Goal: Transaction & Acquisition: Purchase product/service

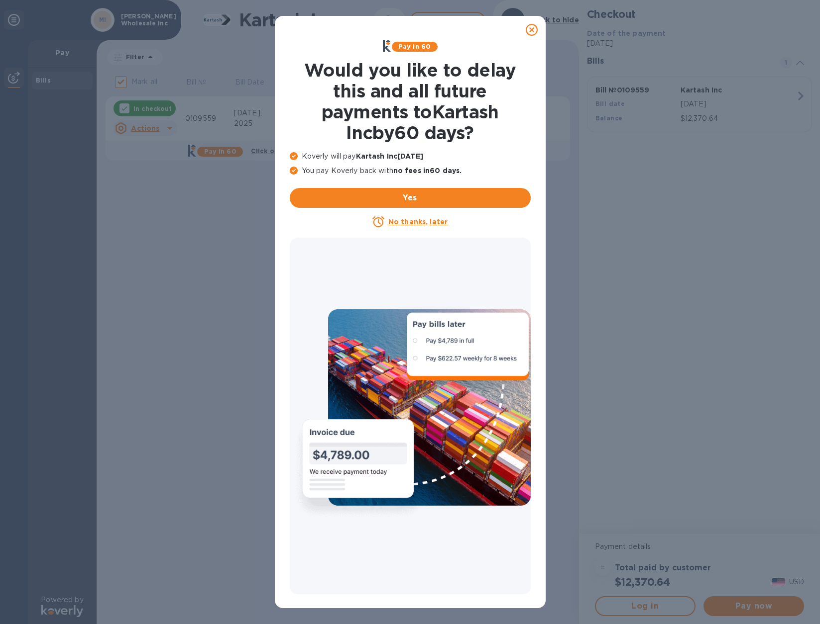
click at [535, 29] on icon at bounding box center [531, 30] width 12 height 12
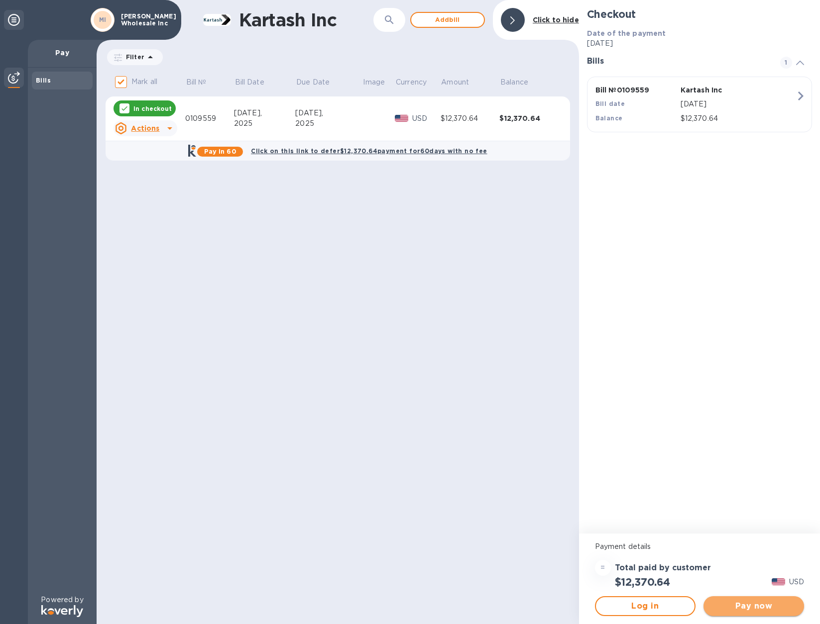
click at [765, 605] on span "Pay now" at bounding box center [753, 607] width 85 height 12
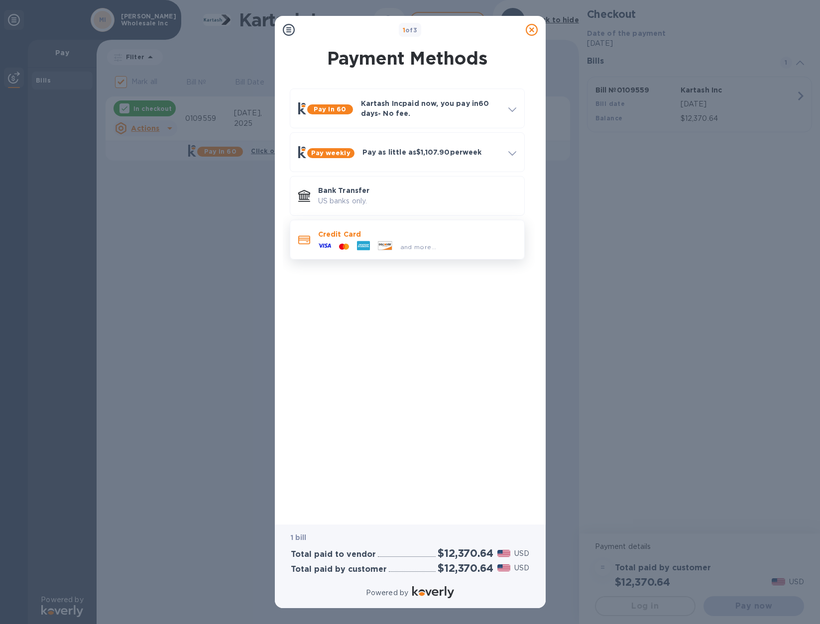
click at [318, 241] on icon at bounding box center [324, 245] width 13 height 13
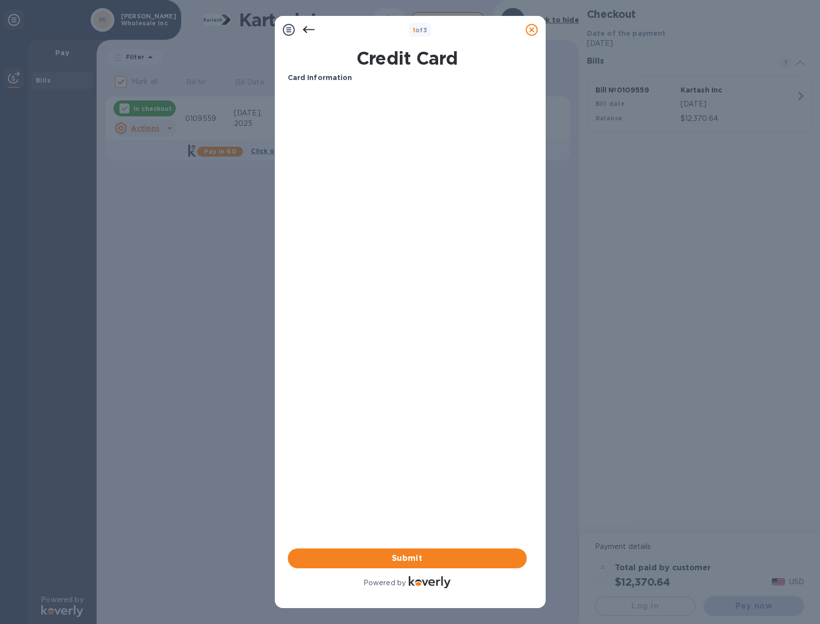
click at [379, 408] on div "Card Information Your browser does not support iframes Submit Powered by" at bounding box center [407, 332] width 239 height 518
click at [410, 556] on span "Submit" at bounding box center [407, 559] width 223 height 12
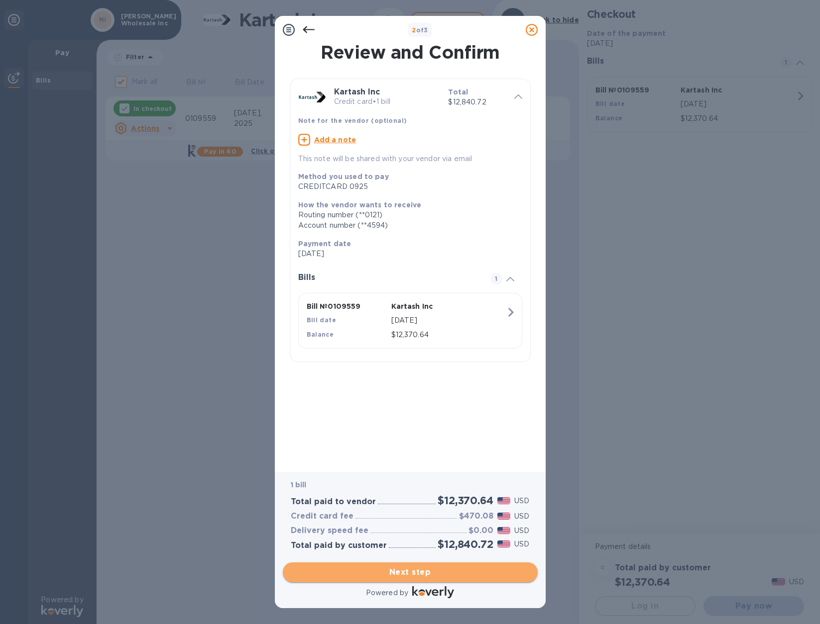
click at [400, 570] on span "Next step" at bounding box center [410, 573] width 239 height 12
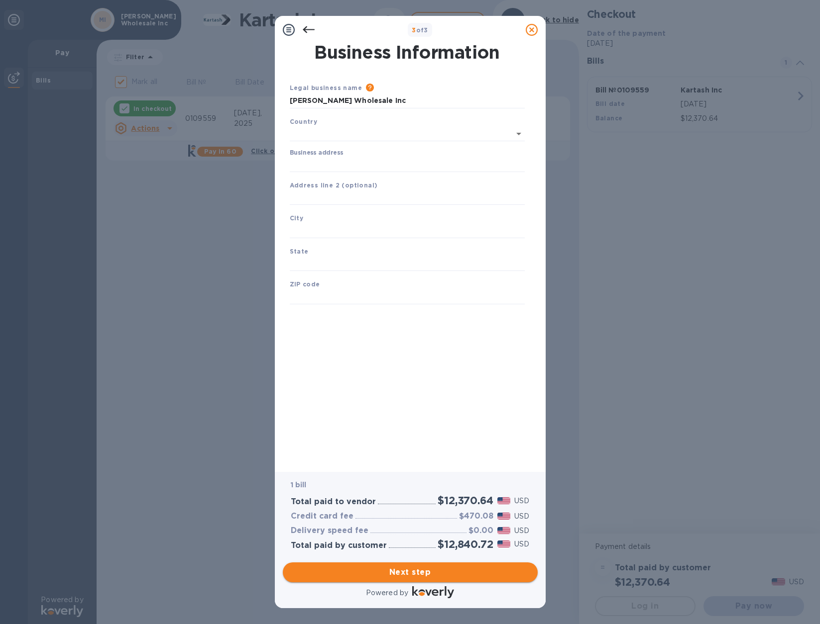
type input "[GEOGRAPHIC_DATA]"
click at [311, 169] on input "Business address" at bounding box center [407, 162] width 235 height 15
type input "[STREET_ADDRESS]"
click at [310, 227] on input "text" at bounding box center [407, 228] width 235 height 15
type input "[GEOGRAPHIC_DATA]"
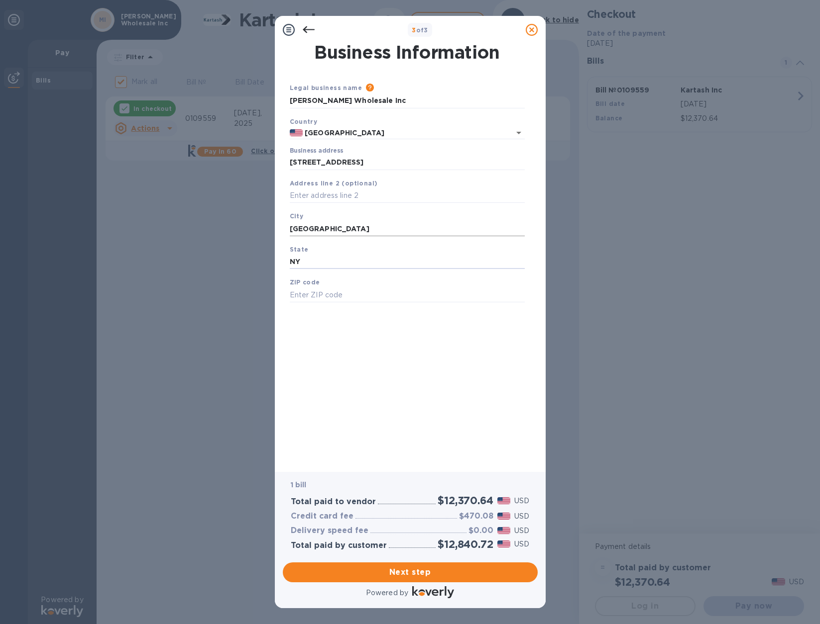
type input "NY"
type input "11220"
click at [423, 574] on span "Next step" at bounding box center [410, 573] width 239 height 12
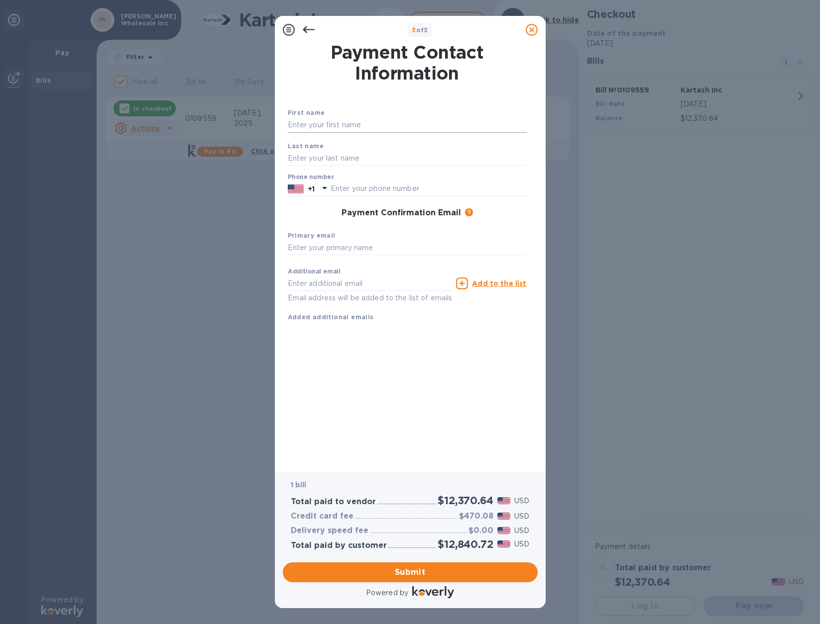
click at [337, 131] on input "text" at bounding box center [407, 125] width 239 height 15
type input "[PERSON_NAME]"
type input "Novikova"
type input "9"
type input "9178857445"
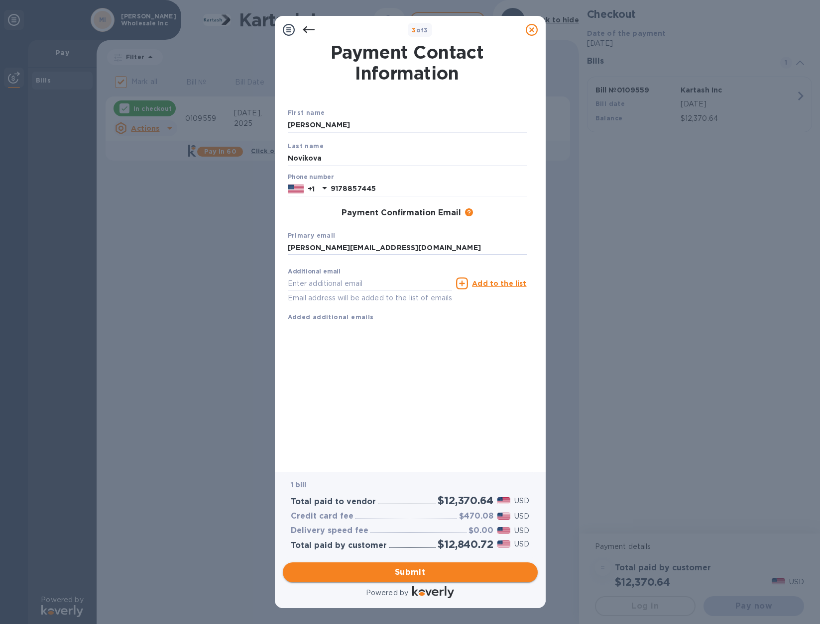
type input "[PERSON_NAME][EMAIL_ADDRESS][DOMAIN_NAME]"
click at [464, 570] on span "Submit" at bounding box center [410, 573] width 239 height 12
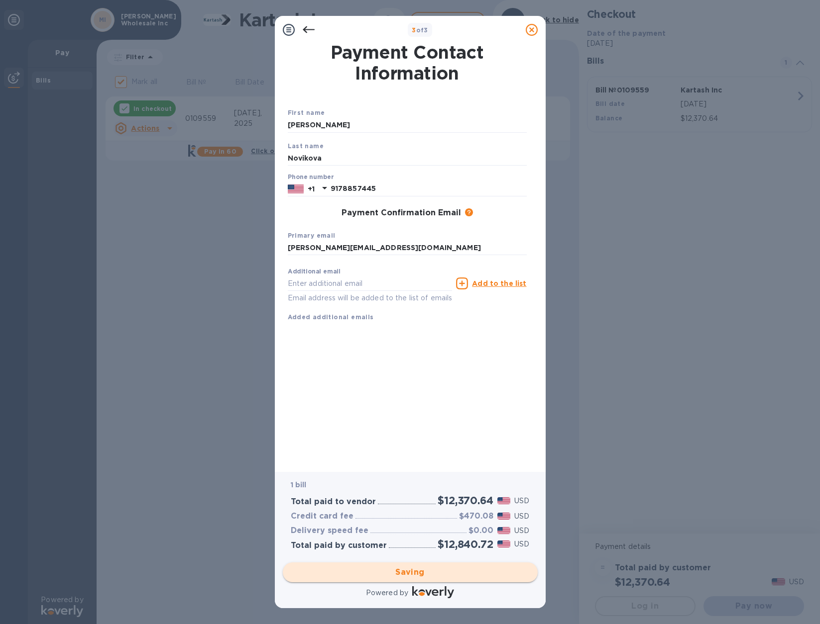
checkbox input "false"
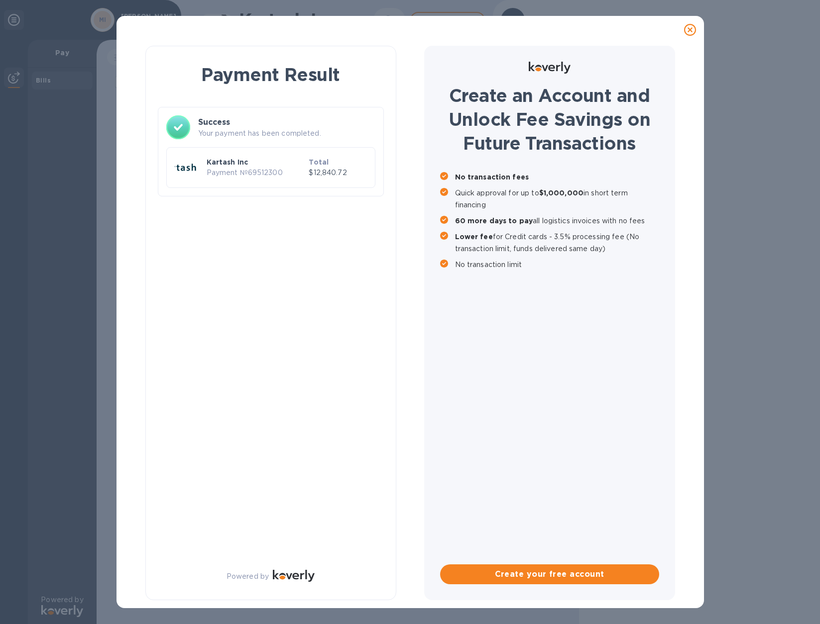
click at [252, 166] on p "Kartash Inc" at bounding box center [256, 162] width 99 height 10
click at [184, 131] on icon at bounding box center [178, 127] width 24 height 24
click at [310, 151] on div "Kartash Inc Payment № 69512300 Total $12,840.72" at bounding box center [270, 167] width 209 height 41
click at [310, 162] on div "Total $12,840.72" at bounding box center [338, 167] width 62 height 24
click at [341, 172] on p "$12,840.72" at bounding box center [338, 173] width 58 height 10
